Goal: Answer question/provide support

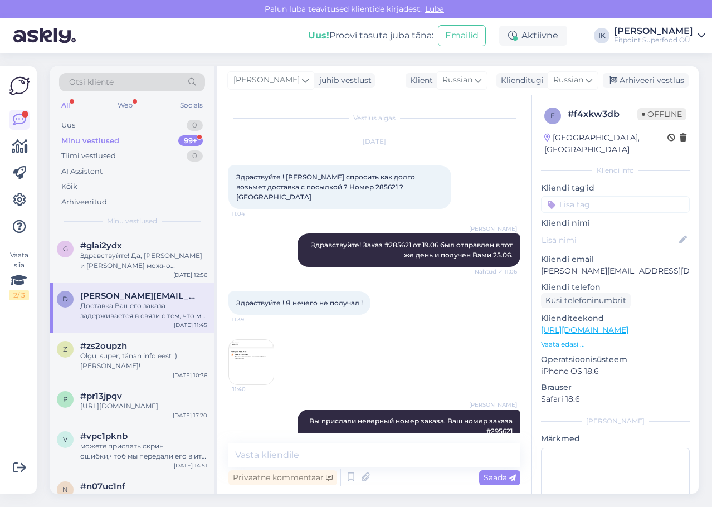
scroll to position [138, 0]
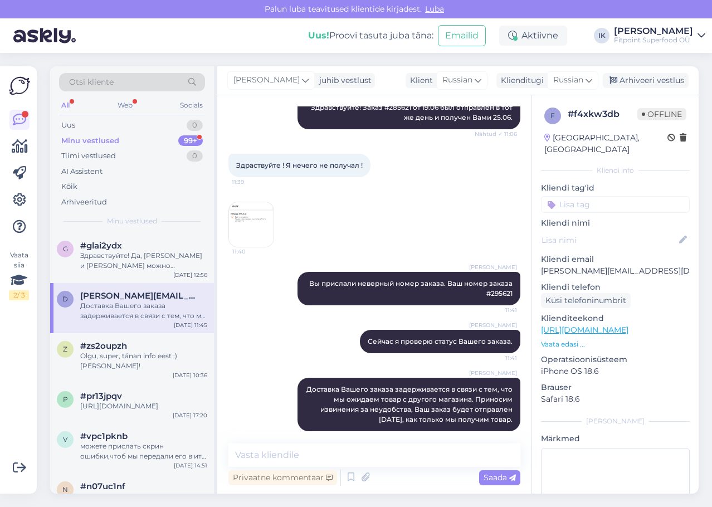
click at [173, 144] on div "Minu vestlused 99+" at bounding box center [132, 141] width 146 height 16
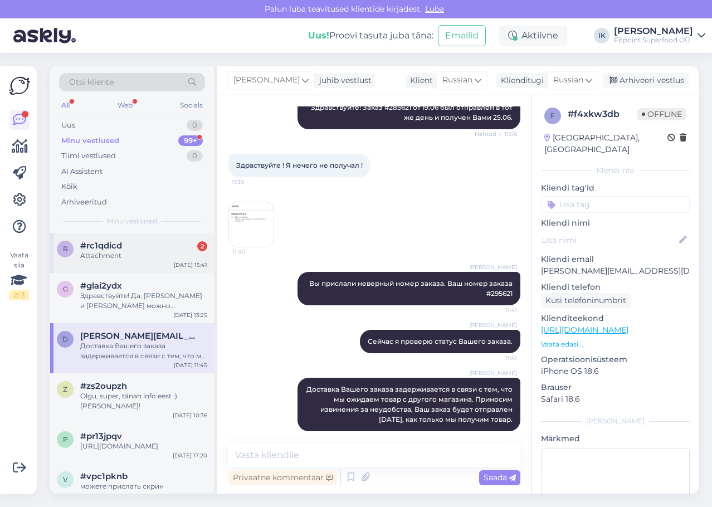
click at [166, 260] on div "Attachment" at bounding box center [143, 256] width 127 height 10
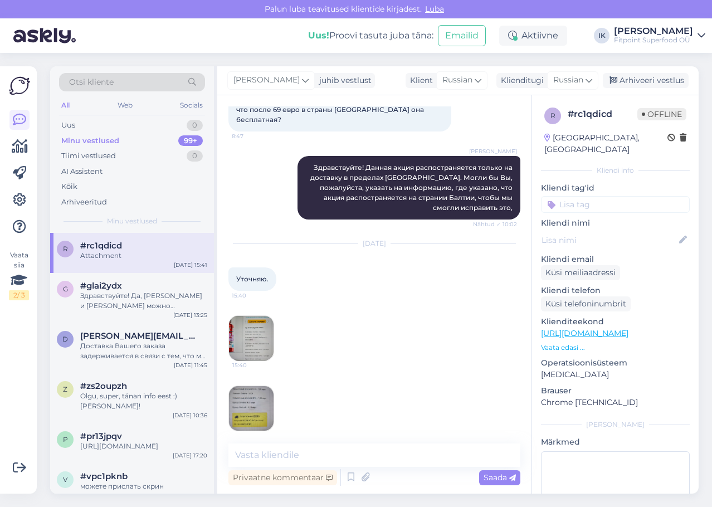
click at [259, 330] on img at bounding box center [251, 338] width 45 height 45
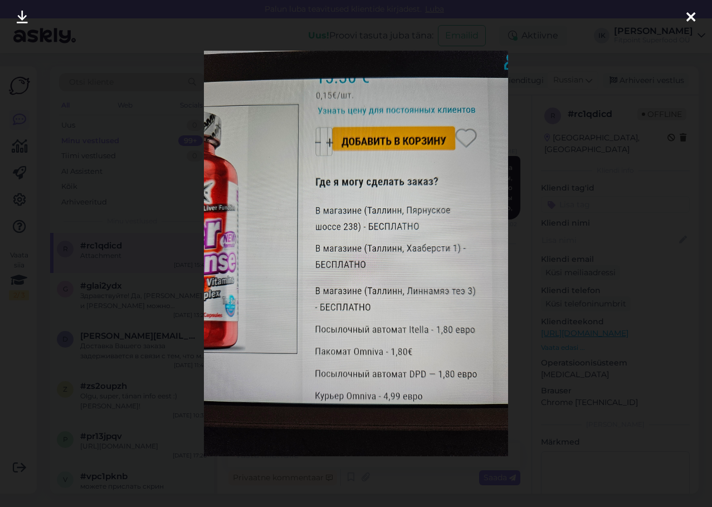
click at [538, 259] on div at bounding box center [356, 253] width 712 height 507
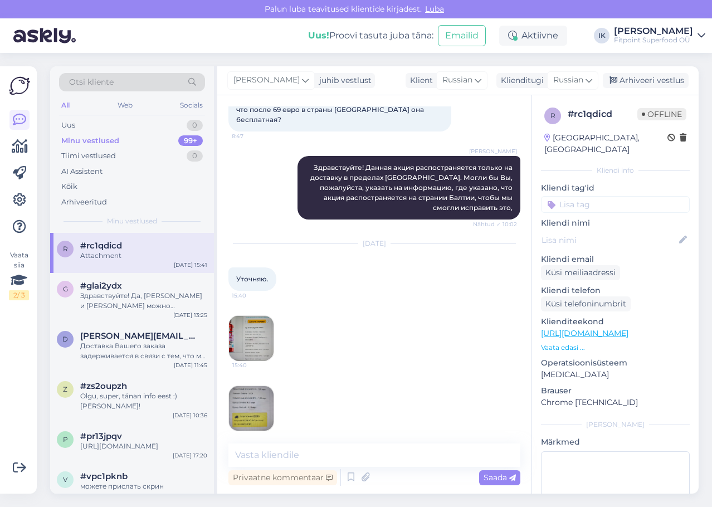
click at [230, 396] on img at bounding box center [251, 408] width 45 height 45
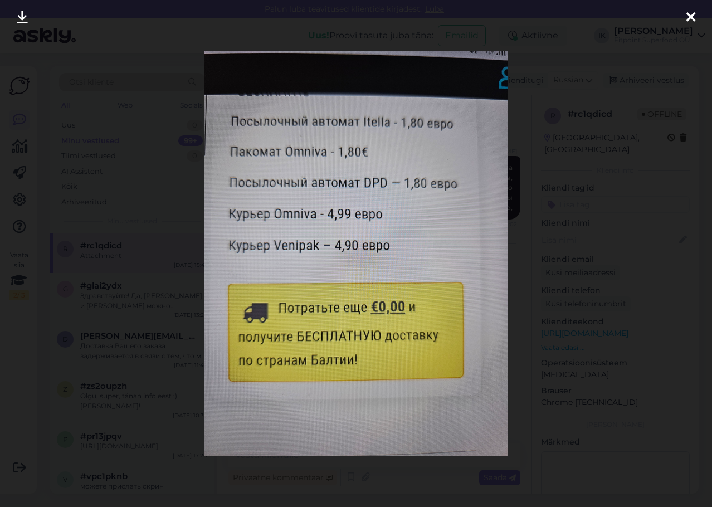
click at [575, 262] on div at bounding box center [356, 253] width 712 height 507
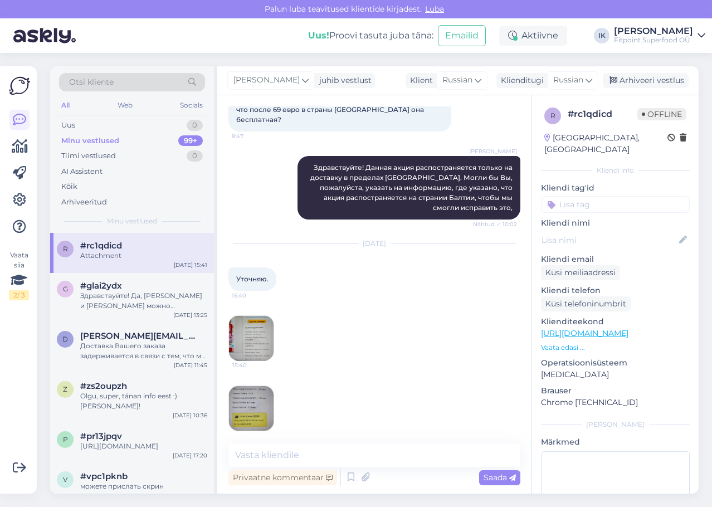
click at [255, 395] on img at bounding box center [251, 408] width 45 height 45
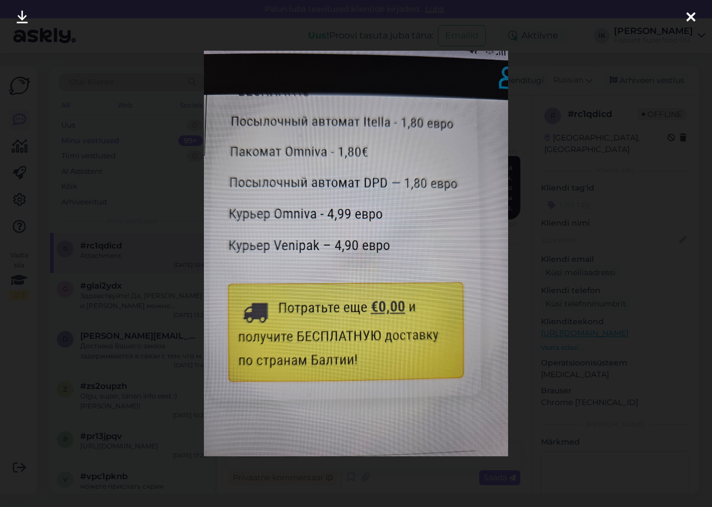
click at [577, 223] on div at bounding box center [356, 253] width 712 height 507
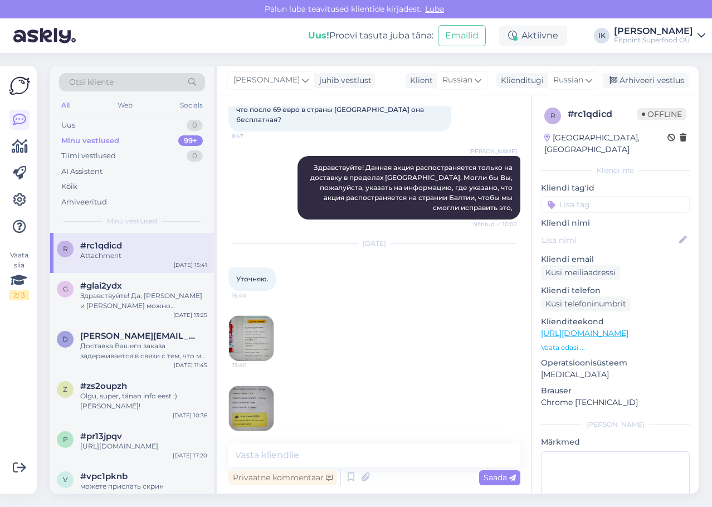
click at [256, 386] on img at bounding box center [251, 408] width 45 height 45
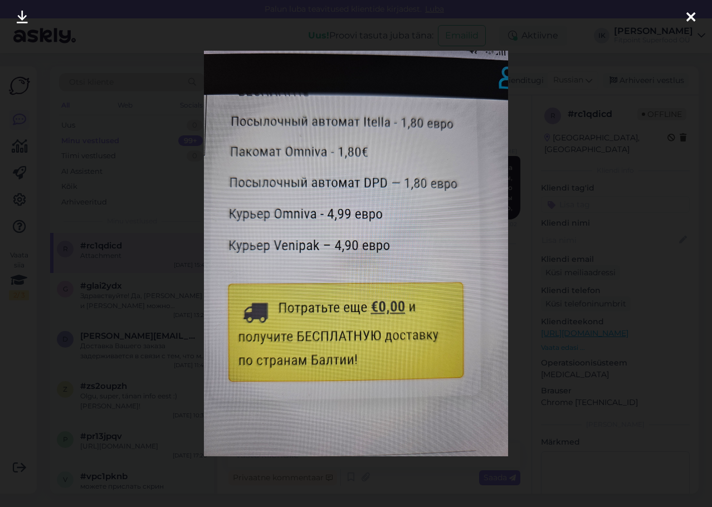
click at [569, 195] on div at bounding box center [356, 253] width 712 height 507
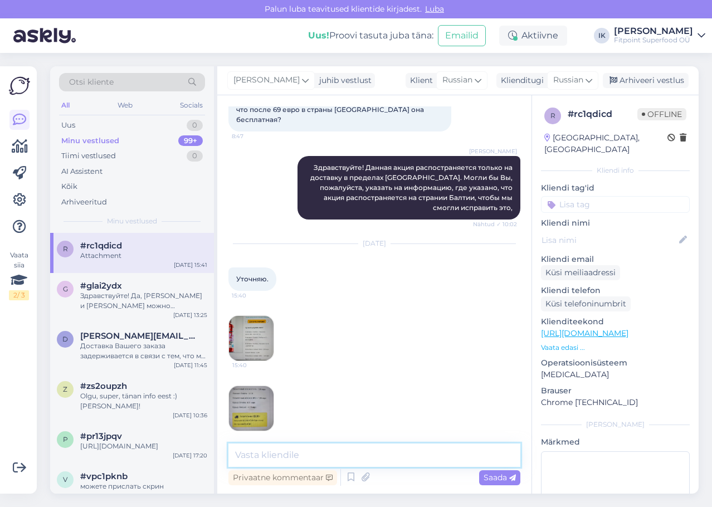
click at [383, 459] on textarea at bounding box center [375, 455] width 292 height 23
type textarea "[DEMOGRAPHIC_DATA] Вам! Мы занимаемся этим вопросом."
